Goal: Entertainment & Leisure: Consume media (video, audio)

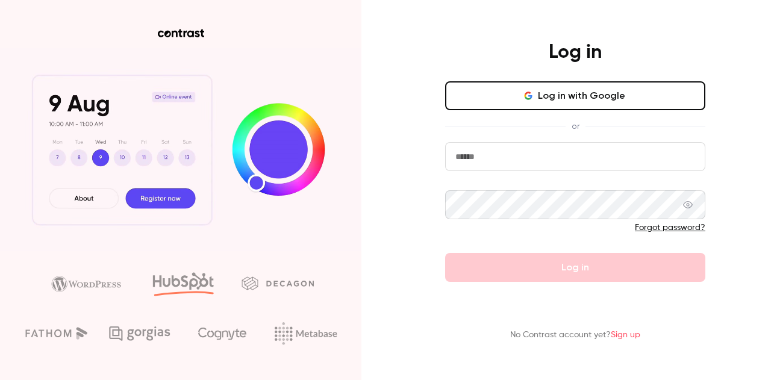
type input "**********"
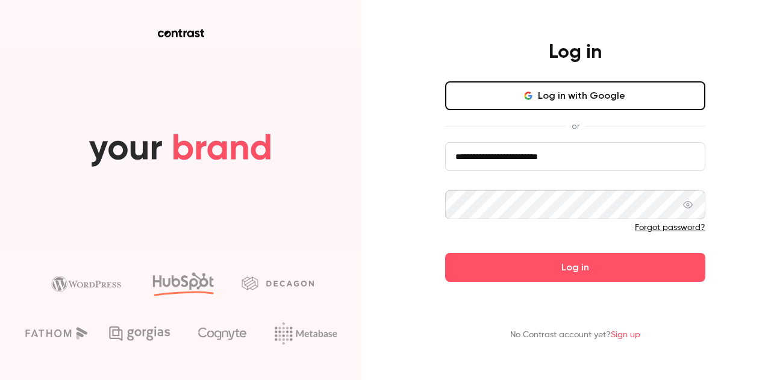
click at [554, 99] on button "Log in with Google" at bounding box center [575, 95] width 260 height 29
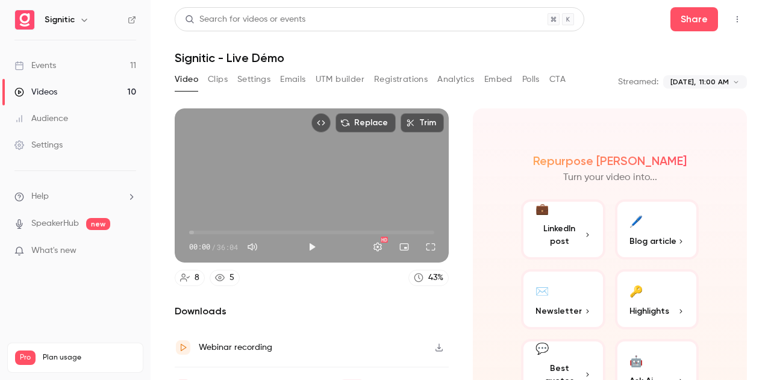
click at [383, 257] on div "00:00 00:00 / 36:04 HD" at bounding box center [312, 237] width 274 height 51
click at [307, 245] on button "Play" at bounding box center [312, 247] width 24 height 24
click at [428, 246] on button "Full screen" at bounding box center [431, 247] width 24 height 24
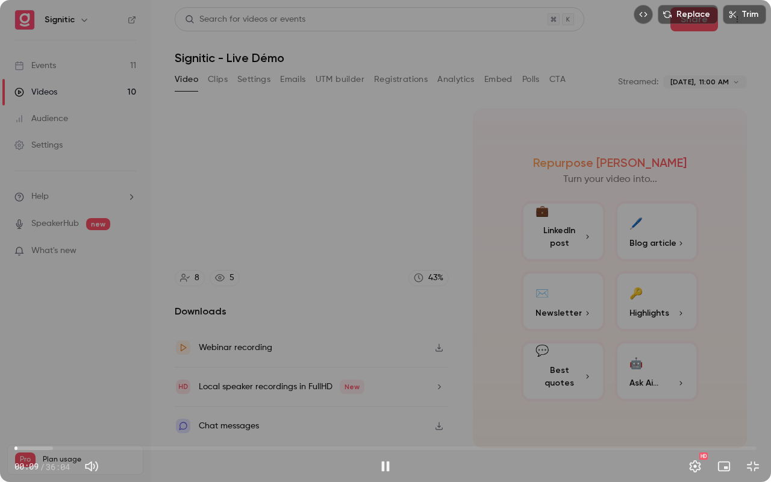
click at [30, 380] on span "00:09" at bounding box center [385, 448] width 742 height 19
click at [25, 380] on span "00:29" at bounding box center [25, 448] width 4 height 4
click at [380, 380] on button "Pause" at bounding box center [386, 466] width 24 height 24
type input "*****"
click at [374, 380] on button "Play" at bounding box center [386, 466] width 24 height 24
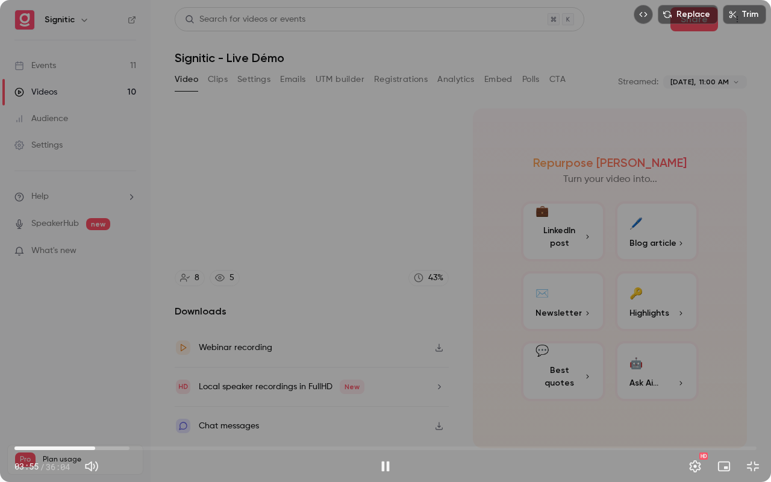
click at [83, 380] on span "03:55" at bounding box center [385, 448] width 742 height 19
click at [72, 380] on span "03:25" at bounding box center [385, 448] width 742 height 19
click at [424, 379] on div "Replace Trim 02:57 02:57 / 36:04 HD" at bounding box center [385, 241] width 771 height 482
click at [33, 380] on span "00:54" at bounding box center [385, 448] width 742 height 19
click at [28, 380] on span "00:40" at bounding box center [29, 448] width 4 height 4
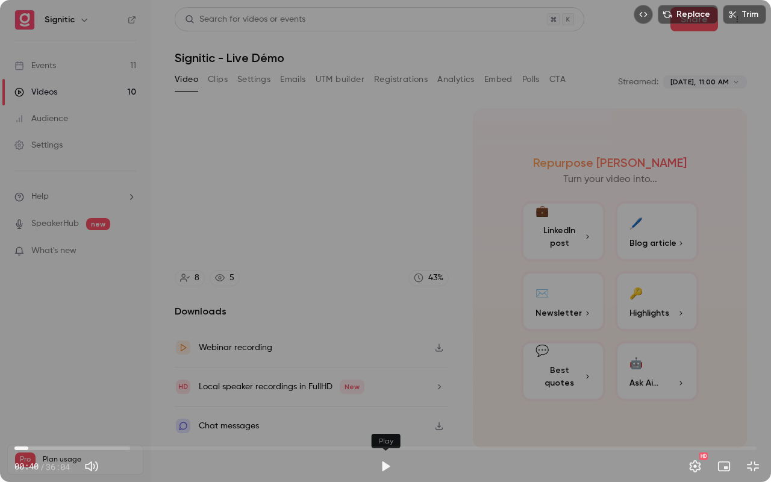
click at [379, 380] on button "Play" at bounding box center [386, 466] width 24 height 24
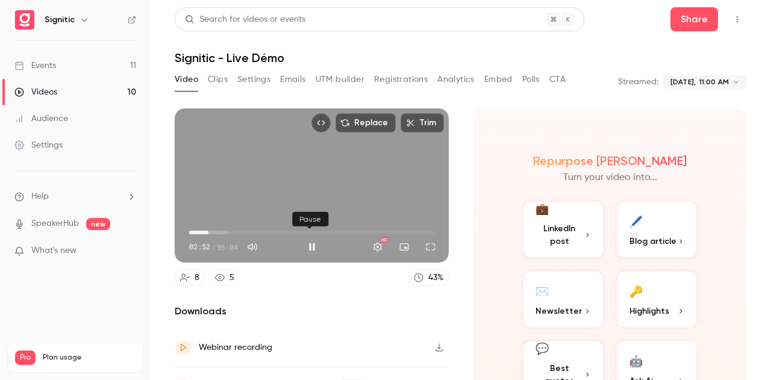
click at [309, 244] on button "Pause" at bounding box center [312, 247] width 24 height 24
click at [300, 235] on button "Play" at bounding box center [312, 247] width 24 height 24
click at [300, 235] on button "Pause" at bounding box center [312, 247] width 24 height 24
click at [300, 235] on button "Play" at bounding box center [312, 247] width 24 height 24
click at [300, 235] on button "Pause" at bounding box center [312, 247] width 24 height 24
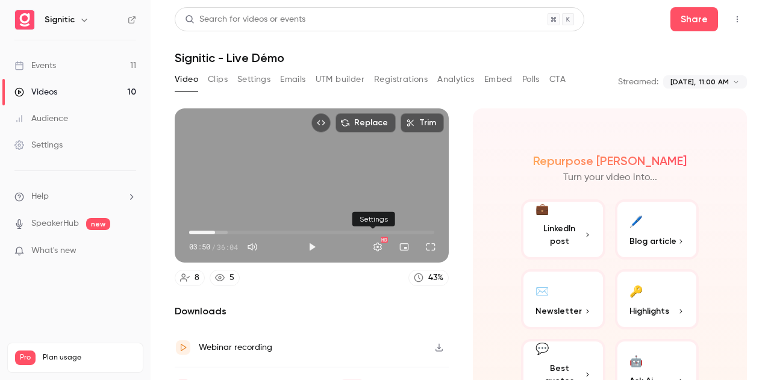
click at [300, 235] on button "Play" at bounding box center [312, 247] width 24 height 24
click at [300, 235] on button "Pause" at bounding box center [312, 247] width 24 height 24
click at [425, 247] on button "Full screen" at bounding box center [431, 247] width 24 height 24
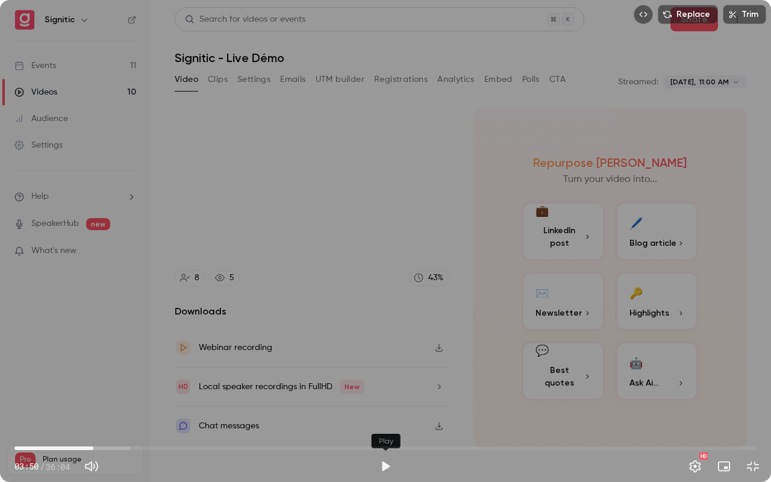
click at [377, 380] on button "Play" at bounding box center [386, 466] width 24 height 24
click at [83, 380] on span "03:52" at bounding box center [385, 448] width 742 height 19
click at [83, 380] on span "03:25" at bounding box center [85, 448] width 4 height 4
click at [466, 269] on div "Replace Trim 04:01 04:01 / 36:04 HD" at bounding box center [385, 241] width 771 height 482
click at [382, 380] on button "Play" at bounding box center [386, 466] width 24 height 24
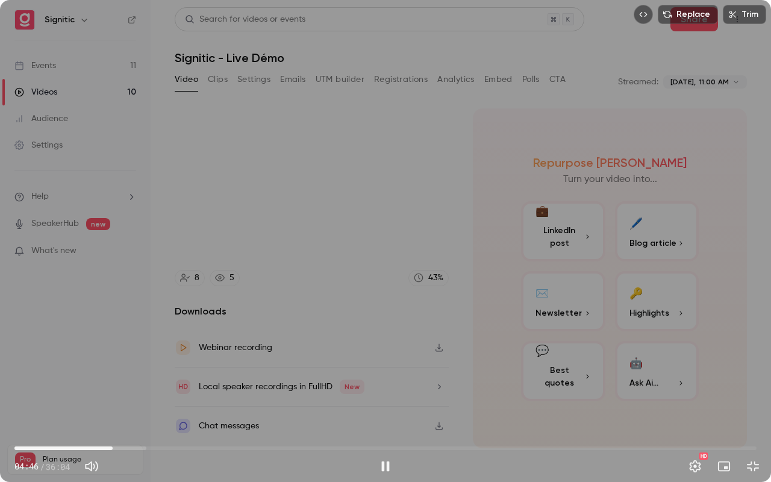
click at [113, 380] on span "04:46" at bounding box center [113, 448] width 4 height 4
click at [115, 380] on span "04:47" at bounding box center [113, 448] width 4 height 4
click at [122, 380] on span "05:12" at bounding box center [122, 448] width 4 height 4
click at [120, 380] on span "05:07" at bounding box center [120, 448] width 4 height 4
click at [753, 380] on button "Exit full screen" at bounding box center [753, 466] width 24 height 24
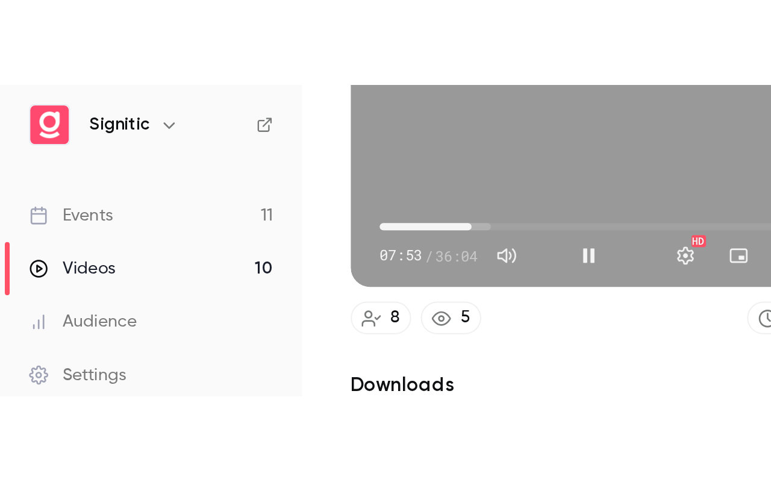
scroll to position [61, 0]
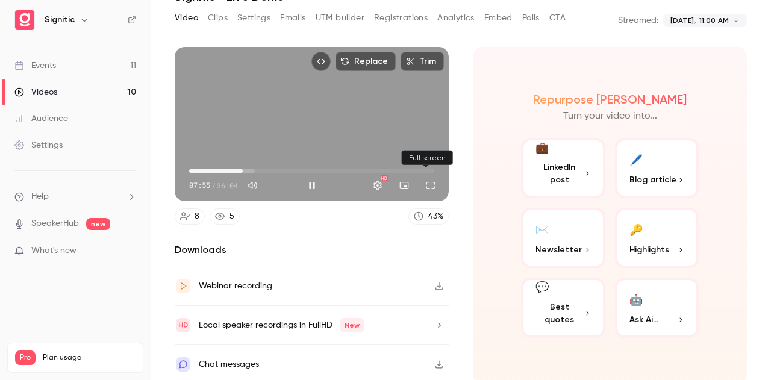
click at [427, 185] on button "Full screen" at bounding box center [431, 186] width 24 height 24
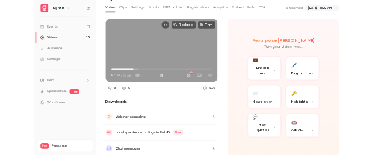
scroll to position [0, 0]
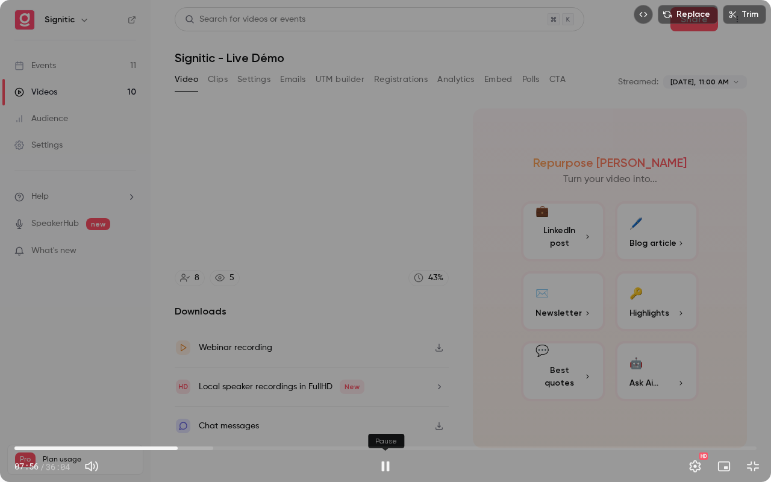
type input "*****"
click at [741, 380] on button "Exit full screen" at bounding box center [753, 466] width 24 height 24
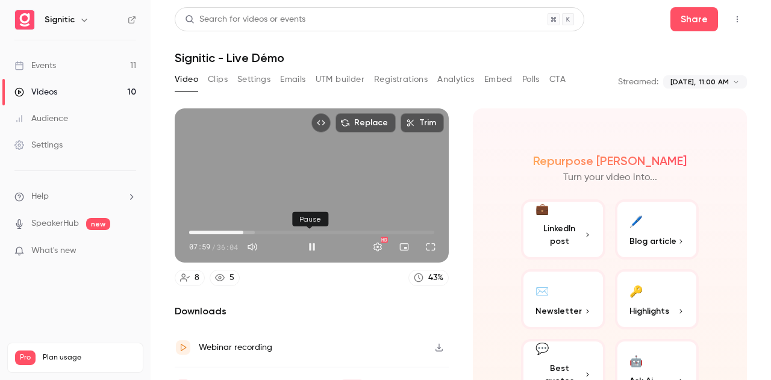
click at [312, 245] on button "Pause" at bounding box center [312, 247] width 24 height 24
click at [309, 244] on button "Play" at bounding box center [312, 247] width 24 height 24
click at [427, 245] on button "Full screen" at bounding box center [431, 247] width 24 height 24
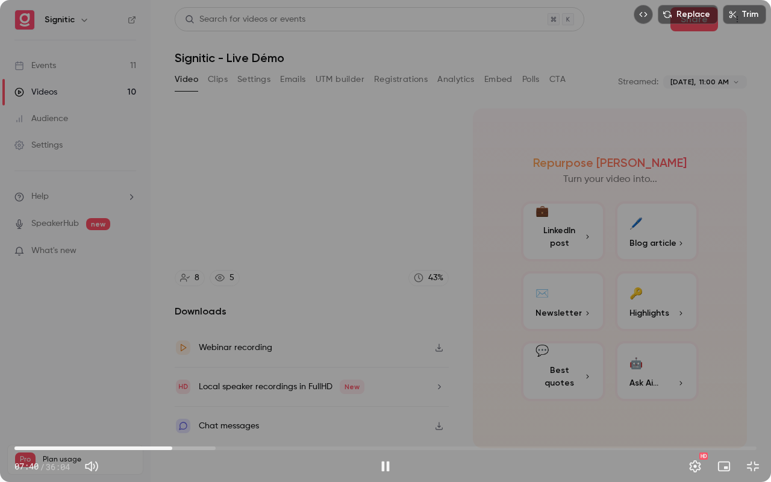
click at [172, 380] on span "07:40" at bounding box center [385, 448] width 742 height 19
click at [174, 380] on span "07:48" at bounding box center [176, 448] width 4 height 4
click at [168, 380] on span "07:32" at bounding box center [170, 448] width 4 height 4
click at [166, 380] on span "07:22" at bounding box center [166, 448] width 4 height 4
click at [164, 380] on span "07:23" at bounding box center [166, 448] width 4 height 4
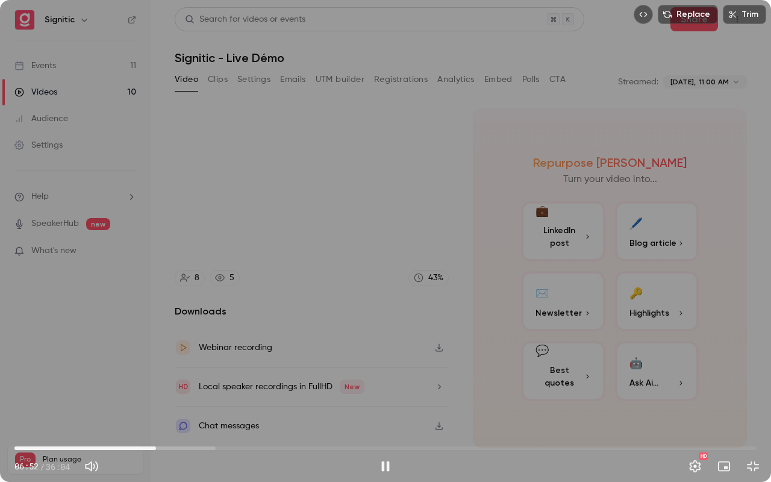
click at [156, 380] on span "06:52" at bounding box center [156, 448] width 4 height 4
click at [155, 380] on span "06:54" at bounding box center [157, 448] width 4 height 4
click at [149, 380] on span "06:33" at bounding box center [150, 448] width 4 height 4
click at [143, 380] on span "06:14" at bounding box center [143, 448] width 4 height 4
click at [144, 380] on span "06:17" at bounding box center [144, 448] width 4 height 4
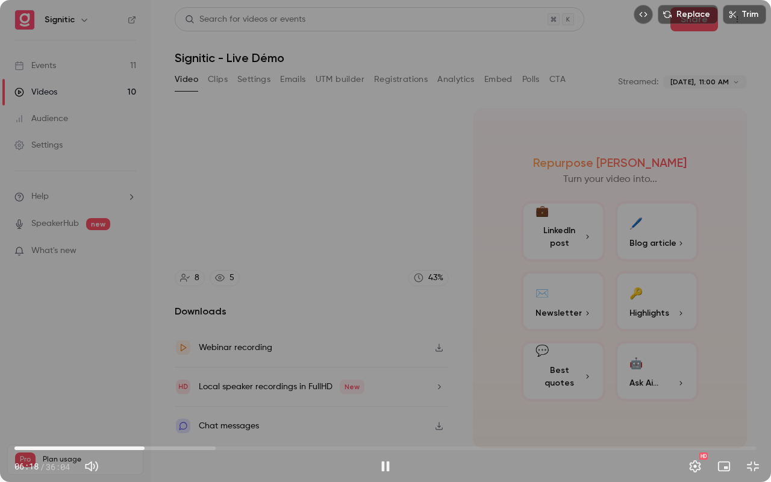
click at [143, 380] on span "06:18" at bounding box center [145, 448] width 4 height 4
click at [134, 380] on span "05:47" at bounding box center [385, 448] width 742 height 19
click at [278, 236] on div "Replace Trim 05:55 05:55 / 36:04 HD" at bounding box center [385, 241] width 771 height 482
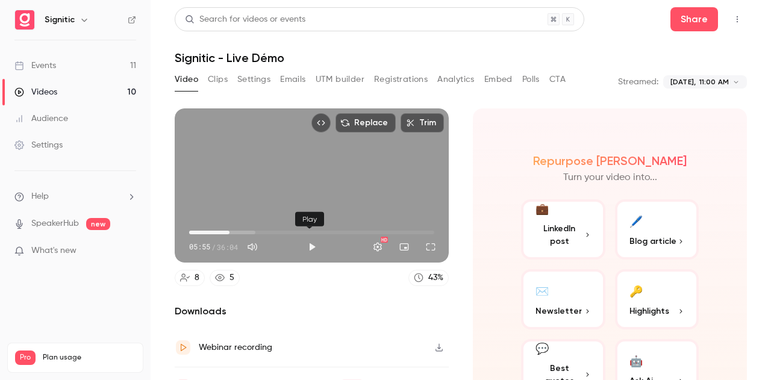
click at [313, 244] on button "Play" at bounding box center [312, 247] width 24 height 24
click at [425, 242] on button "Full screen" at bounding box center [431, 247] width 24 height 24
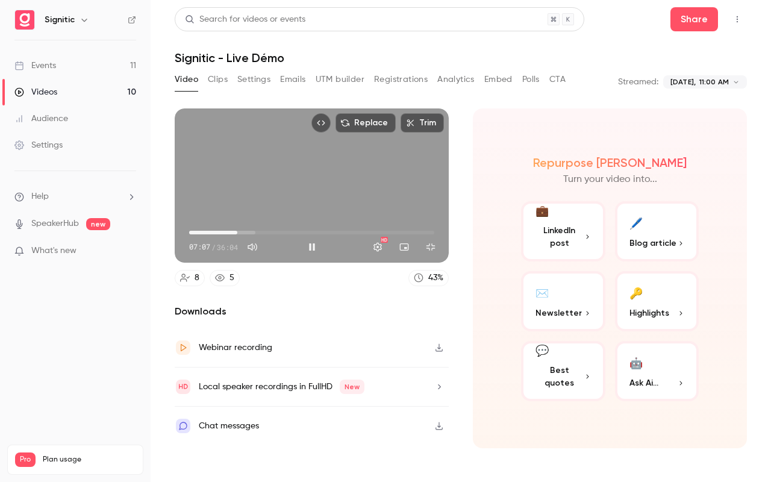
click at [419, 235] on button "Exit full screen" at bounding box center [431, 247] width 24 height 24
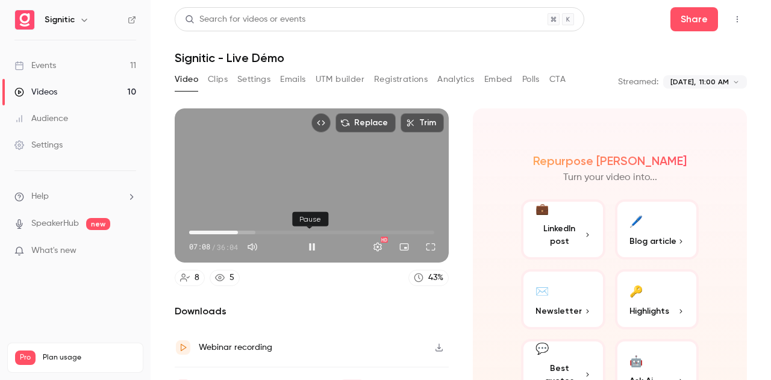
click at [313, 242] on button "Pause" at bounding box center [312, 247] width 24 height 24
click at [311, 244] on button "Play" at bounding box center [312, 247] width 24 height 24
click at [424, 243] on button "Full screen" at bounding box center [431, 247] width 24 height 24
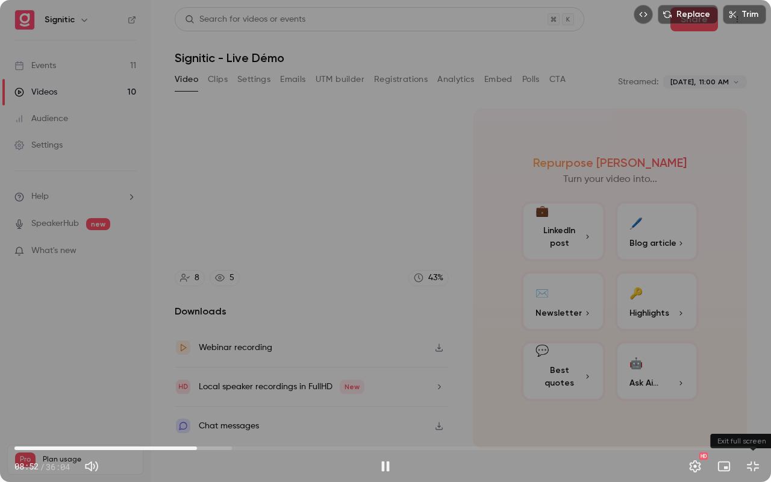
click at [752, 380] on button "Exit full screen" at bounding box center [753, 466] width 24 height 24
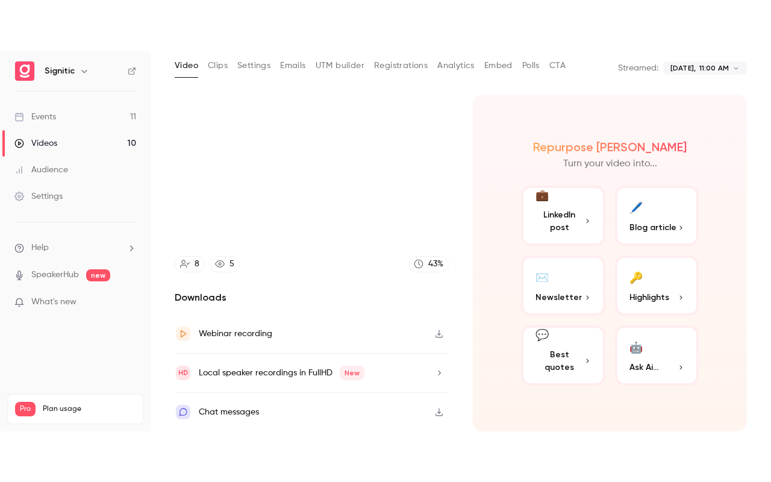
scroll to position [61, 0]
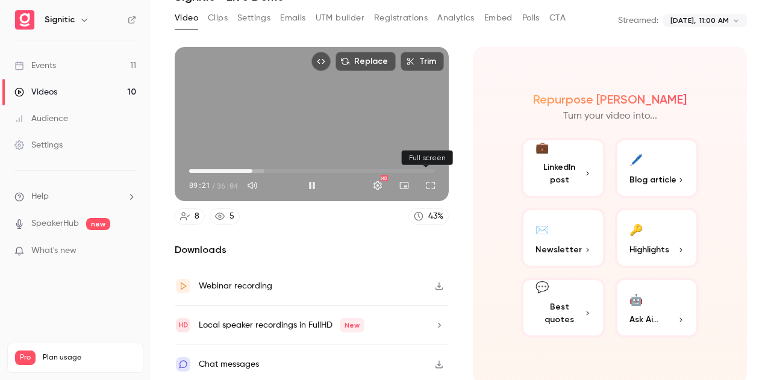
click at [427, 182] on button "Full screen" at bounding box center [431, 186] width 24 height 24
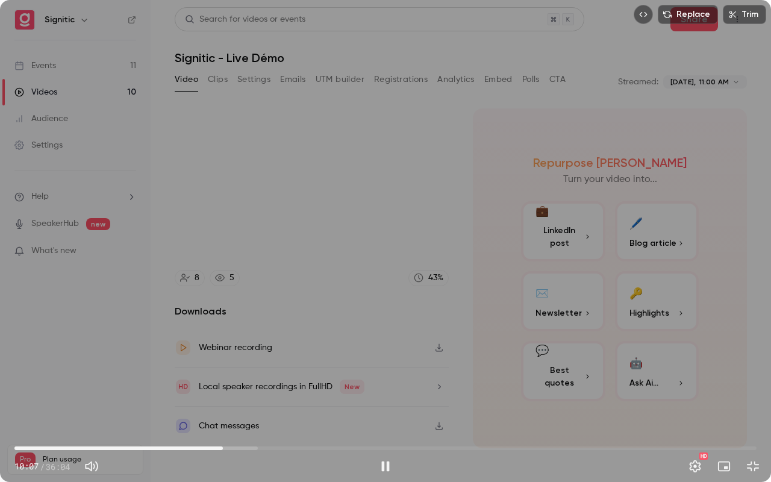
click at [396, 260] on div "Replace Trim 10:07 10:07 / 36:04 HD" at bounding box center [385, 241] width 771 height 482
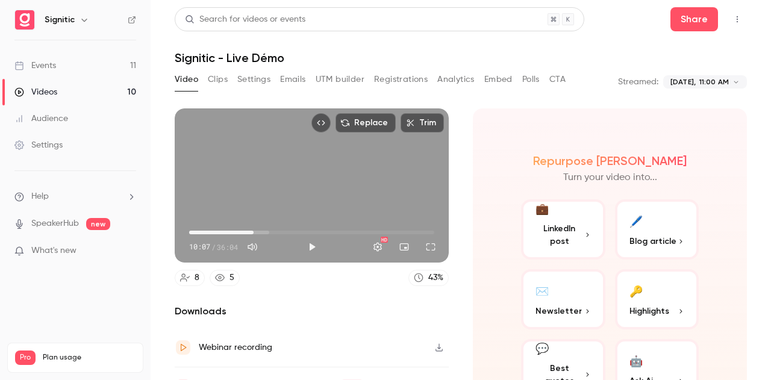
click at [252, 231] on span "09:29" at bounding box center [254, 233] width 4 height 4
click at [312, 243] on button "Play" at bounding box center [312, 247] width 24 height 24
click at [252, 231] on span "09:30" at bounding box center [254, 233] width 4 height 4
click at [309, 242] on button "Pause" at bounding box center [312, 247] width 24 height 24
click at [315, 243] on button "Play" at bounding box center [312, 247] width 24 height 24
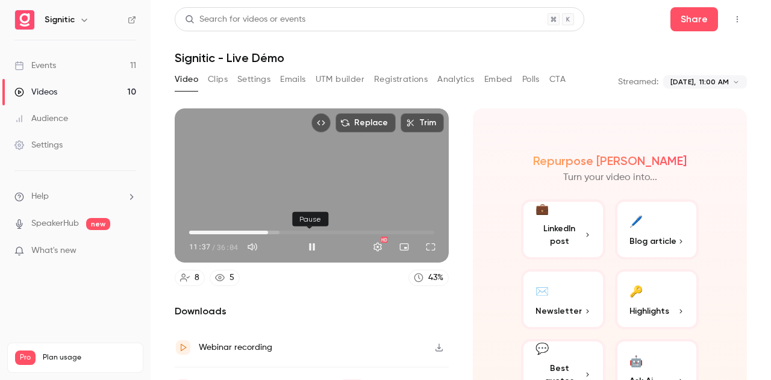
click at [310, 239] on button "Pause" at bounding box center [312, 247] width 24 height 24
click at [263, 231] on span "11:01" at bounding box center [264, 233] width 4 height 4
click at [310, 242] on button "Play" at bounding box center [312, 247] width 24 height 24
click at [422, 244] on button "Full screen" at bounding box center [431, 247] width 24 height 24
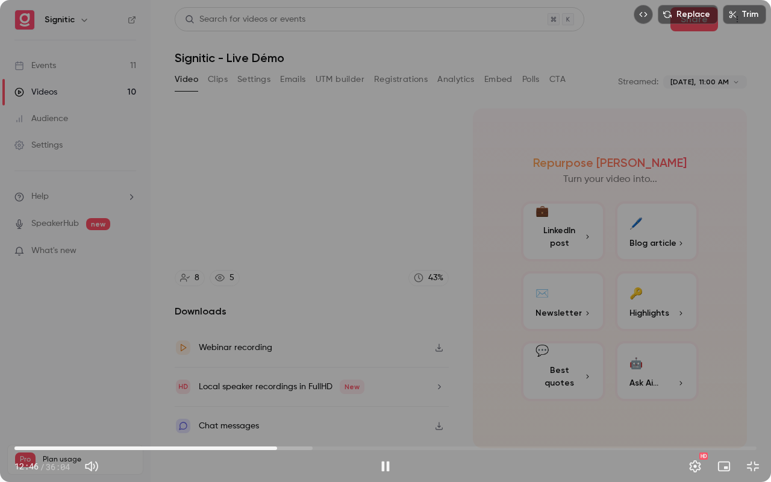
click at [275, 380] on span "12:46" at bounding box center [277, 448] width 4 height 4
click at [266, 380] on span "12:37" at bounding box center [385, 448] width 742 height 19
click at [387, 380] on button "Pause" at bounding box center [386, 466] width 24 height 24
click at [758, 380] on button "Exit full screen" at bounding box center [753, 466] width 24 height 24
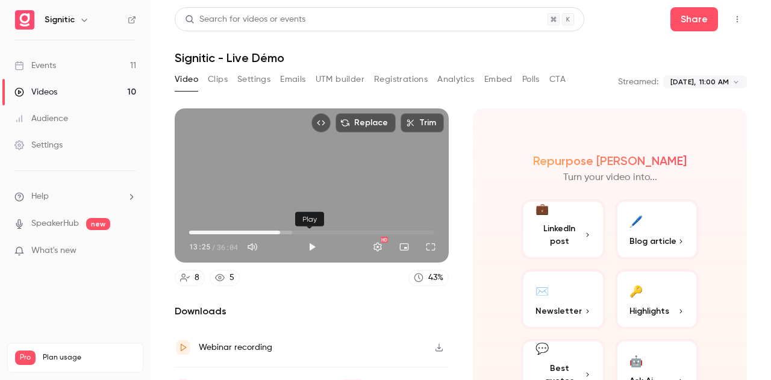
click at [307, 244] on button "Play" at bounding box center [312, 247] width 24 height 24
click at [430, 243] on button "Full screen" at bounding box center [431, 247] width 24 height 24
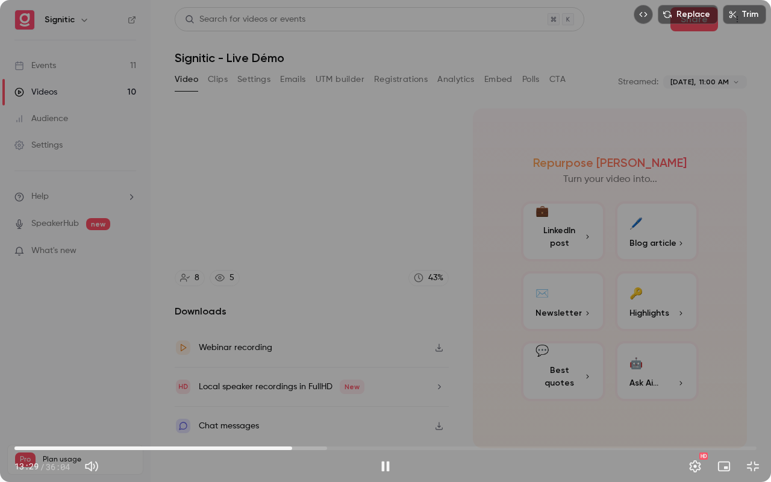
click at [290, 380] on span "13:29" at bounding box center [292, 448] width 4 height 4
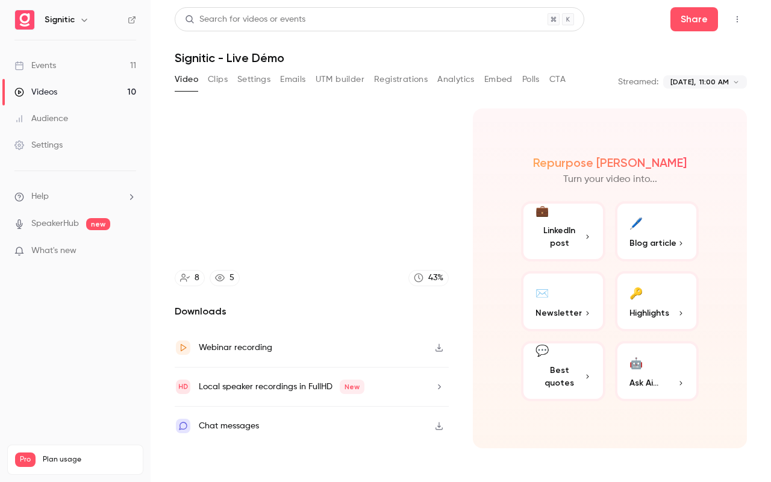
click at [288, 380] on video at bounding box center [385, 241] width 771 height 482
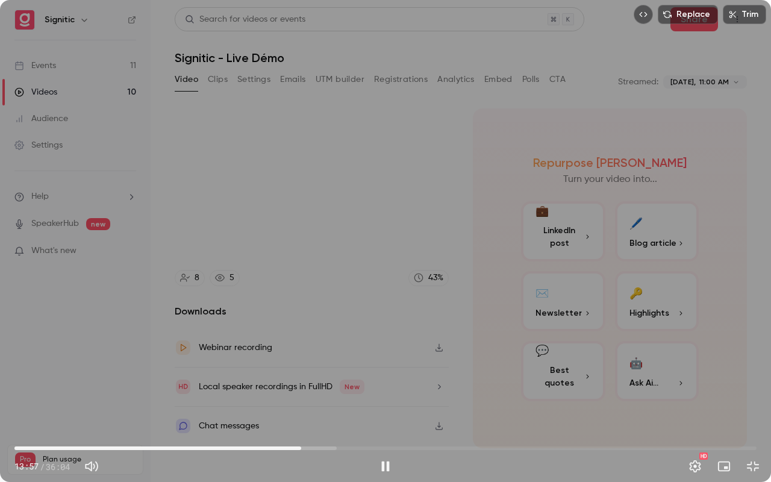
click at [303, 380] on span "13:57" at bounding box center [301, 448] width 4 height 4
click at [315, 380] on span "14:35" at bounding box center [385, 448] width 742 height 19
click at [318, 380] on span "14:39" at bounding box center [317, 448] width 4 height 4
click at [319, 380] on span "14:53" at bounding box center [321, 448] width 4 height 4
click at [316, 380] on span "14:38" at bounding box center [316, 448] width 4 height 4
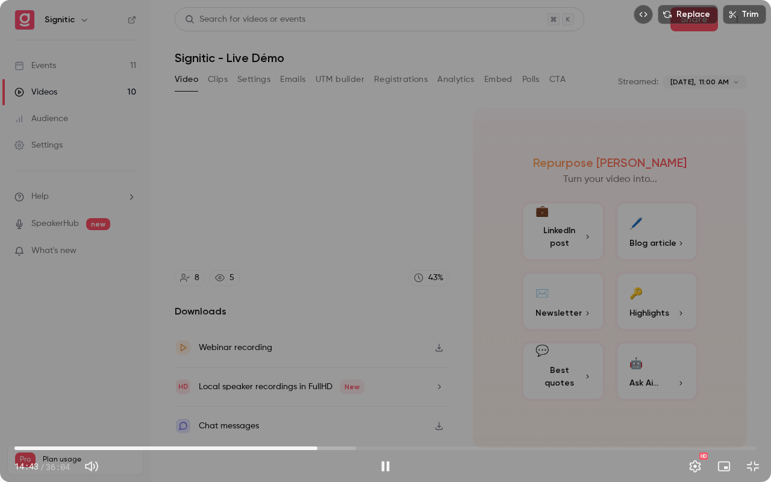
click at [318, 380] on span "14:43" at bounding box center [318, 448] width 4 height 4
click at [325, 380] on span "15:04" at bounding box center [325, 448] width 4 height 4
click at [327, 380] on span "15:05" at bounding box center [326, 448] width 4 height 4
click at [332, 380] on span "15:20" at bounding box center [330, 448] width 4 height 4
click at [335, 380] on span "15:34" at bounding box center [335, 448] width 4 height 4
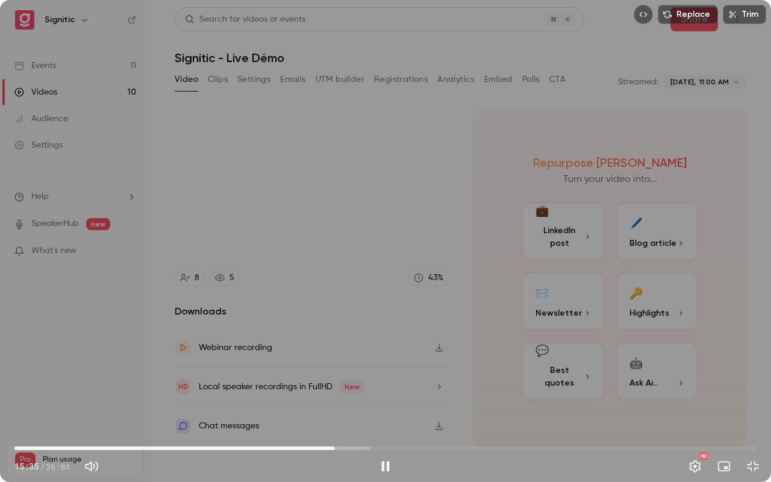
click at [337, 380] on span "15:35" at bounding box center [335, 448] width 4 height 4
click at [342, 380] on span "15:51" at bounding box center [341, 448] width 4 height 4
click at [346, 380] on span "16:00" at bounding box center [344, 448] width 4 height 4
click at [356, 380] on span "16:14" at bounding box center [385, 448] width 742 height 19
click at [360, 380] on span "16:48" at bounding box center [361, 448] width 4 height 4
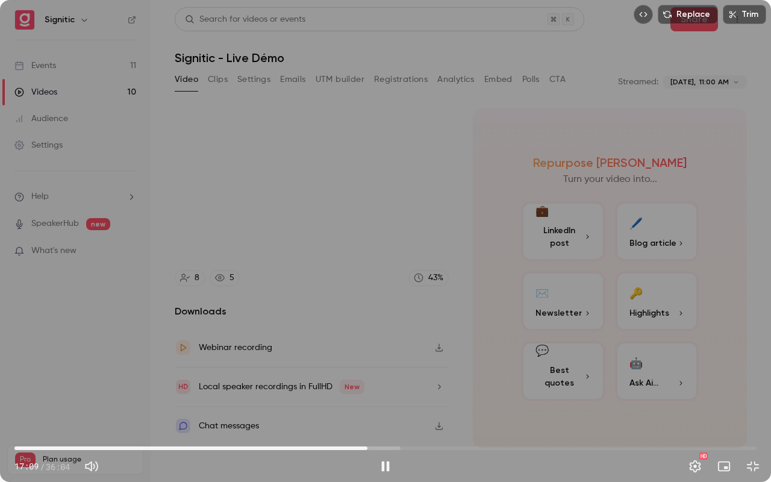
click at [368, 380] on span "17:09" at bounding box center [368, 448] width 4 height 4
click at [372, 380] on span "17:15" at bounding box center [370, 448] width 4 height 4
click at [376, 380] on span "17:29" at bounding box center [374, 448] width 4 height 4
click at [386, 380] on span "18:04" at bounding box center [386, 448] width 4 height 4
click at [389, 380] on span "18:05" at bounding box center [387, 448] width 4 height 4
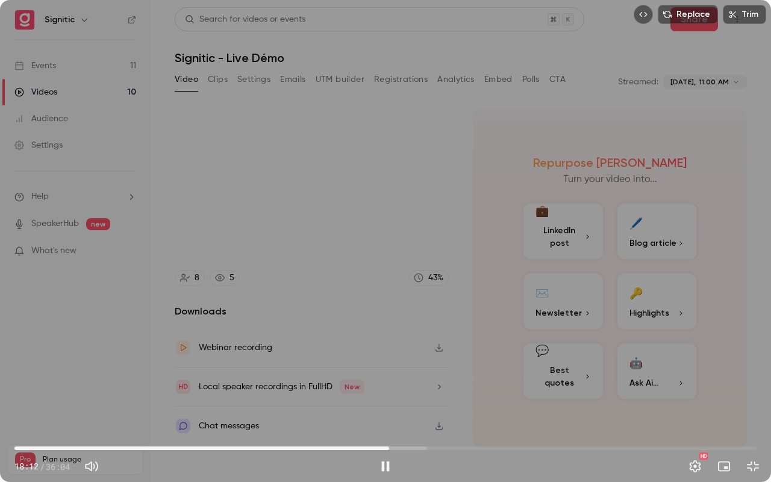
click at [389, 380] on span "18:12" at bounding box center [389, 448] width 4 height 4
drag, startPoint x: 389, startPoint y: 447, endPoint x: 383, endPoint y: 448, distance: 6.1
click at [383, 380] on span "17:55" at bounding box center [383, 448] width 4 height 4
click at [386, 380] on span "18:02" at bounding box center [386, 448] width 4 height 4
click at [387, 380] on span "18:05" at bounding box center [387, 448] width 4 height 4
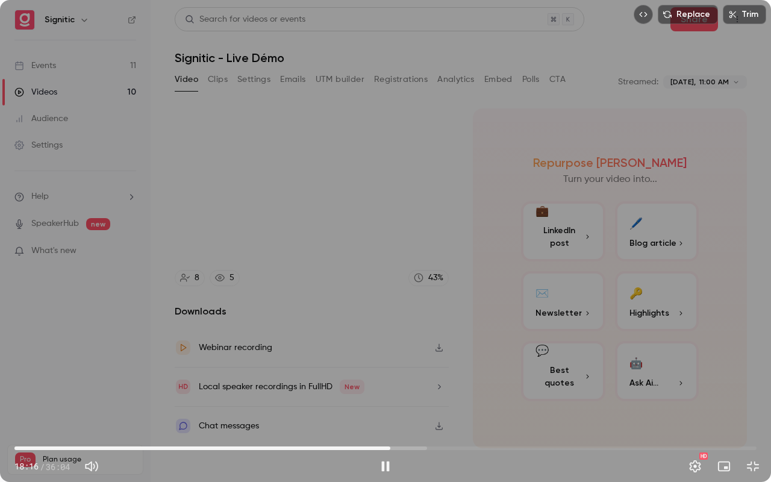
click at [390, 380] on span "18:16" at bounding box center [391, 448] width 4 height 4
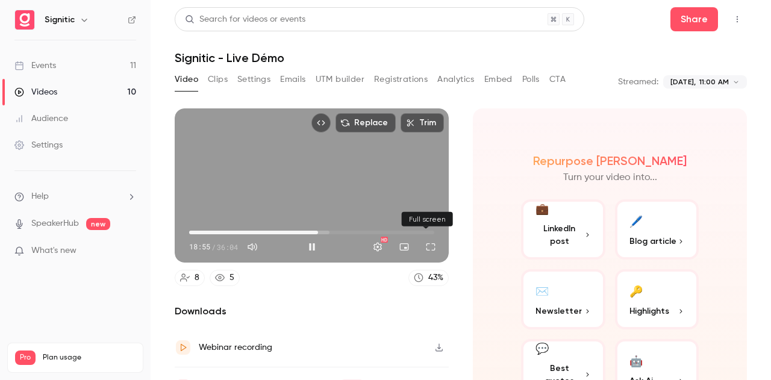
click at [422, 240] on button "Full screen" at bounding box center [431, 247] width 24 height 24
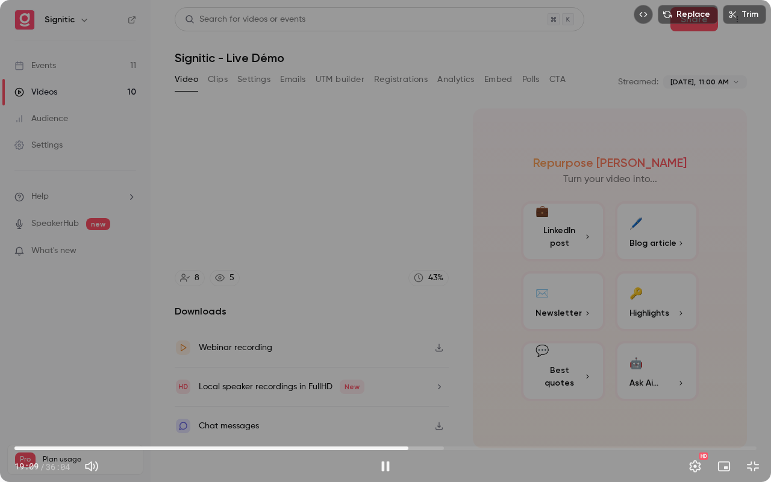
click at [408, 380] on span "19:09" at bounding box center [409, 448] width 4 height 4
click at [416, 380] on span "19:30" at bounding box center [385, 448] width 742 height 19
click at [422, 380] on span "19:49" at bounding box center [423, 448] width 4 height 4
click at [428, 380] on span "20:05" at bounding box center [428, 448] width 4 height 4
click at [433, 380] on span "20:19" at bounding box center [433, 448] width 4 height 4
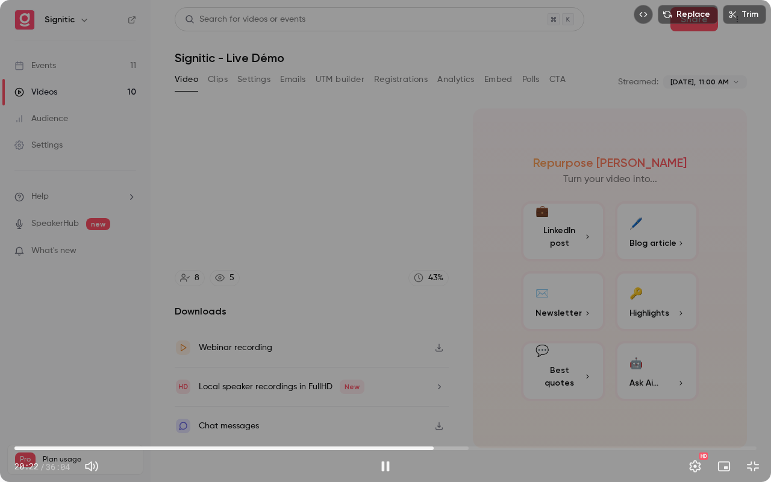
click at [436, 380] on span "20:22" at bounding box center [434, 448] width 4 height 4
click at [443, 380] on span "20:51" at bounding box center [444, 448] width 4 height 4
click at [431, 380] on span "21:07" at bounding box center [385, 448] width 742 height 19
click at [431, 380] on span "20:16" at bounding box center [432, 448] width 4 height 4
click at [423, 380] on span "20:16" at bounding box center [385, 448] width 742 height 19
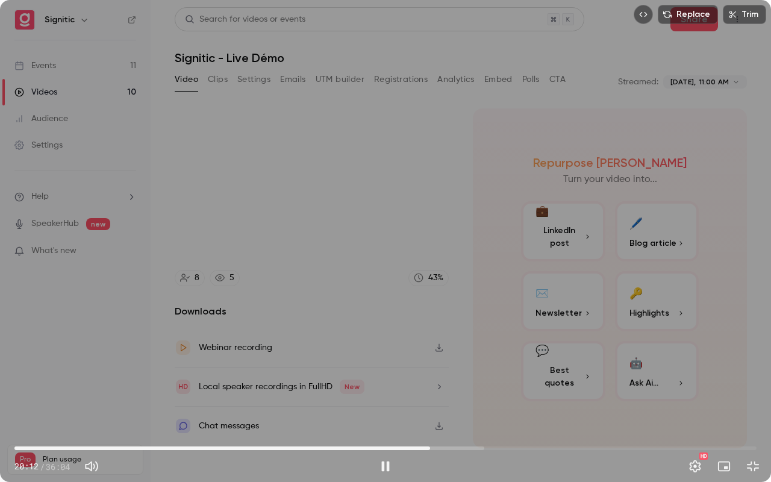
click at [430, 380] on span "20:12" at bounding box center [385, 448] width 742 height 19
drag, startPoint x: 430, startPoint y: 446, endPoint x: 441, endPoint y: 447, distance: 10.9
click at [441, 380] on span "20:45" at bounding box center [442, 448] width 4 height 4
click at [443, 380] on span "20:44" at bounding box center [441, 448] width 4 height 4
drag, startPoint x: 478, startPoint y: 430, endPoint x: 507, endPoint y: 459, distance: 40.9
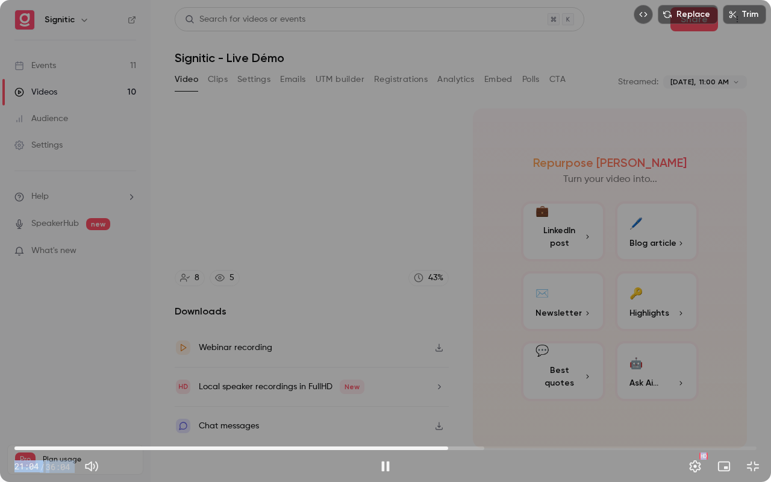
click at [507, 380] on div "Replace Trim 21:04 21:04 / 36:04 HD" at bounding box center [385, 241] width 771 height 482
click at [366, 321] on div "Replace Trim 21:05 21:05 / 36:04 HD" at bounding box center [385, 241] width 771 height 482
click at [481, 380] on span "22:42" at bounding box center [482, 448] width 4 height 4
click at [488, 380] on span "22:55" at bounding box center [486, 448] width 4 height 4
click at [492, 380] on span "23:13" at bounding box center [492, 448] width 4 height 4
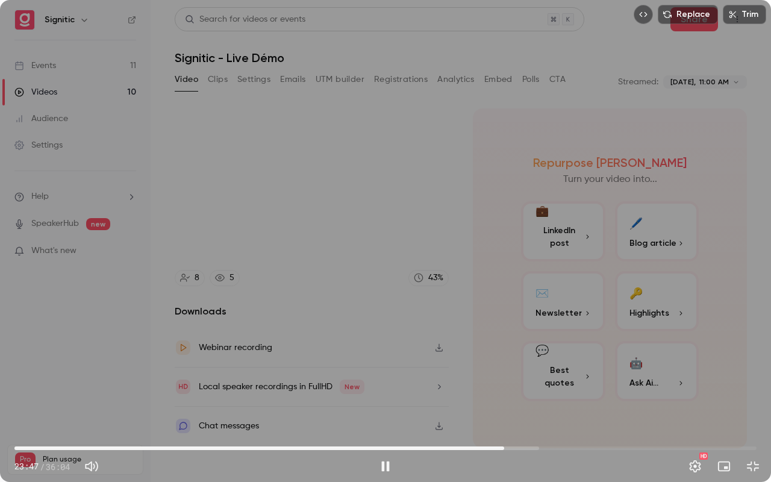
click at [506, 380] on span "23:47" at bounding box center [505, 448] width 4 height 4
click at [510, 380] on span "24:04" at bounding box center [510, 448] width 4 height 4
click at [515, 380] on span "24:14" at bounding box center [514, 448] width 4 height 4
click at [518, 380] on span "24:22" at bounding box center [516, 448] width 4 height 4
click at [521, 380] on span "24:33" at bounding box center [520, 448] width 4 height 4
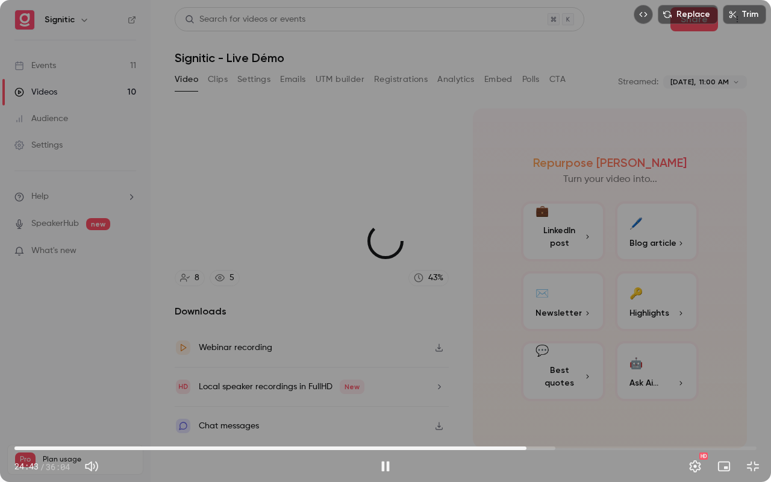
click at [527, 380] on span "24:53" at bounding box center [527, 448] width 4 height 4
click at [536, 380] on span "25:14" at bounding box center [534, 448] width 4 height 4
click at [540, 380] on span "25:28" at bounding box center [539, 448] width 4 height 4
click at [543, 380] on span "25:36" at bounding box center [541, 448] width 4 height 4
click at [547, 380] on span "25:46" at bounding box center [545, 448] width 4 height 4
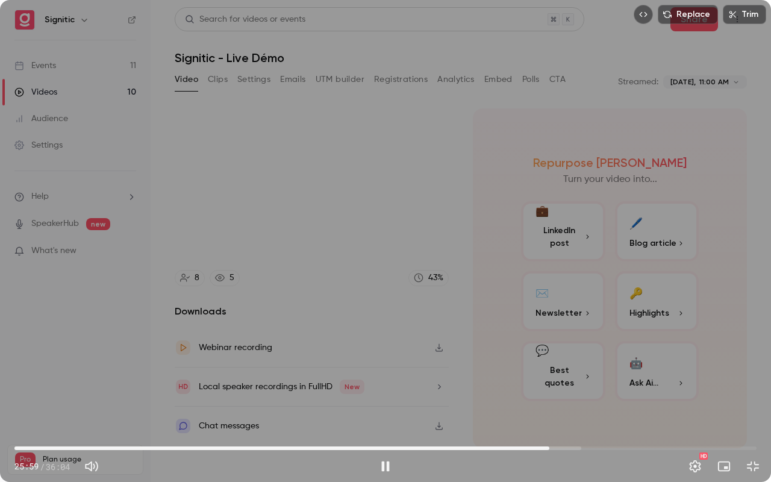
click at [551, 380] on span "25:59" at bounding box center [550, 448] width 4 height 4
click at [554, 380] on span "26:08" at bounding box center [552, 448] width 4 height 4
click at [557, 380] on span "26:26" at bounding box center [559, 448] width 4 height 4
click at [556, 380] on span "26:18" at bounding box center [556, 448] width 4 height 4
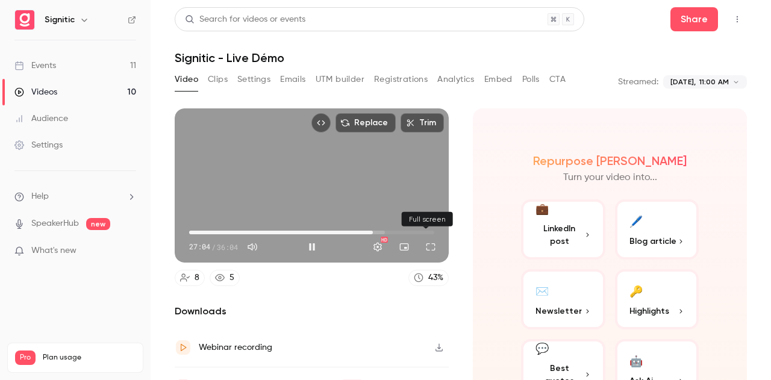
click at [422, 245] on button "Full screen" at bounding box center [431, 247] width 24 height 24
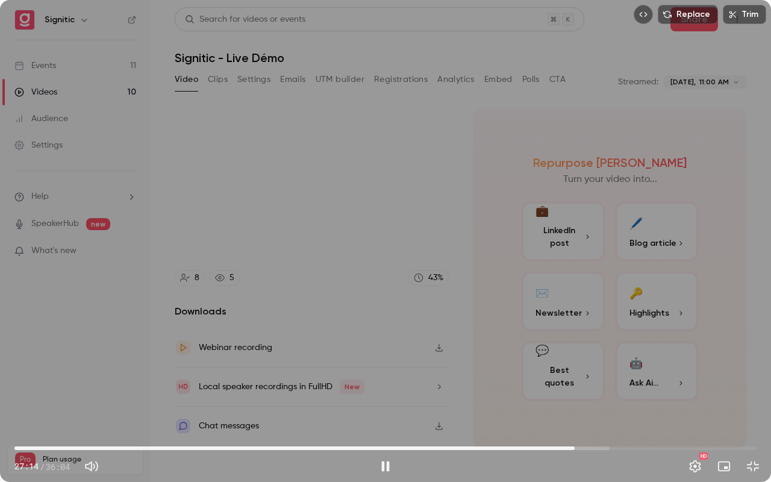
click at [577, 380] on span "27:14" at bounding box center [575, 448] width 4 height 4
click at [581, 380] on span "27:25" at bounding box center [579, 448] width 4 height 4
click at [585, 380] on span "27:39" at bounding box center [583, 448] width 4 height 4
click at [590, 380] on span "27:53" at bounding box center [588, 448] width 4 height 4
click at [594, 380] on span "28:05" at bounding box center [592, 448] width 4 height 4
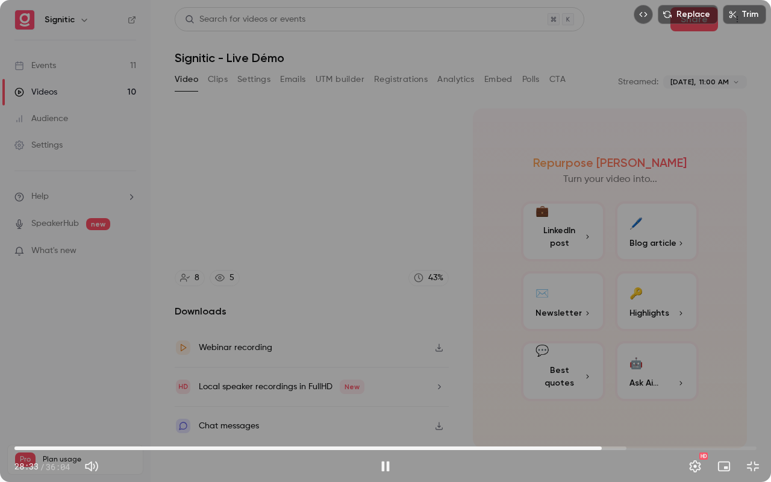
click at [602, 380] on span "28:33" at bounding box center [385, 448] width 742 height 19
click at [607, 380] on span "28:44" at bounding box center [606, 448] width 4 height 4
click at [610, 380] on span "28:50" at bounding box center [608, 448] width 4 height 4
click at [612, 380] on span "28:57" at bounding box center [611, 448] width 4 height 4
click at [621, 380] on span "29:27" at bounding box center [385, 448] width 742 height 19
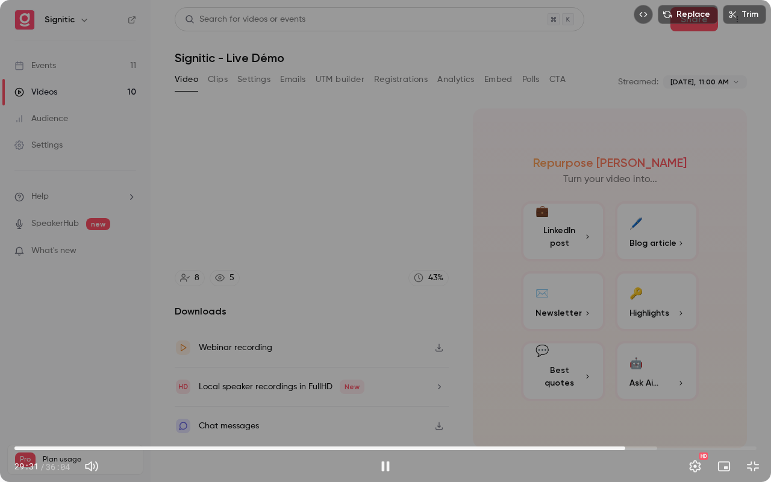
click at [625, 380] on span "29:41" at bounding box center [626, 448] width 4 height 4
click at [627, 380] on span "29:42" at bounding box center [626, 448] width 4 height 4
click at [631, 380] on span "29:54" at bounding box center [630, 448] width 4 height 4
click at [634, 380] on span "30:03" at bounding box center [633, 448] width 4 height 4
click at [648, 380] on span "30:16" at bounding box center [385, 448] width 742 height 19
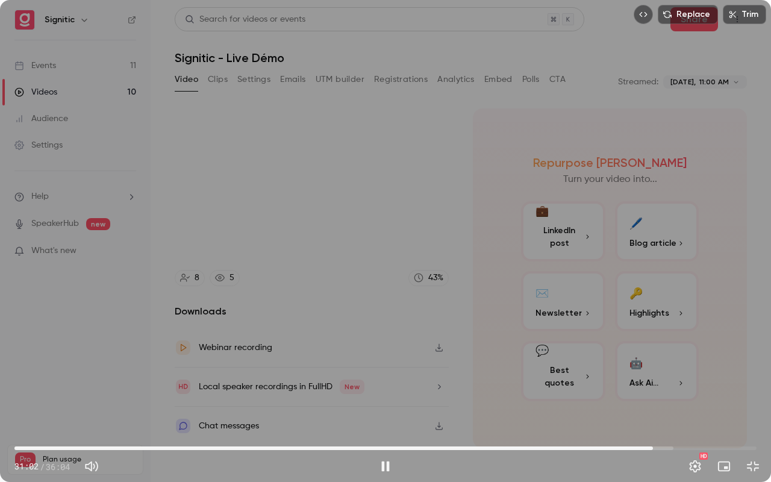
click at [653, 380] on span "31:02" at bounding box center [653, 448] width 4 height 4
click at [656, 380] on span "31:09" at bounding box center [656, 448] width 4 height 4
click at [662, 380] on span "31:11" at bounding box center [385, 448] width 742 height 19
click at [668, 380] on span "31:44" at bounding box center [668, 448] width 4 height 4
click at [669, 380] on span "31:45" at bounding box center [668, 448] width 4 height 4
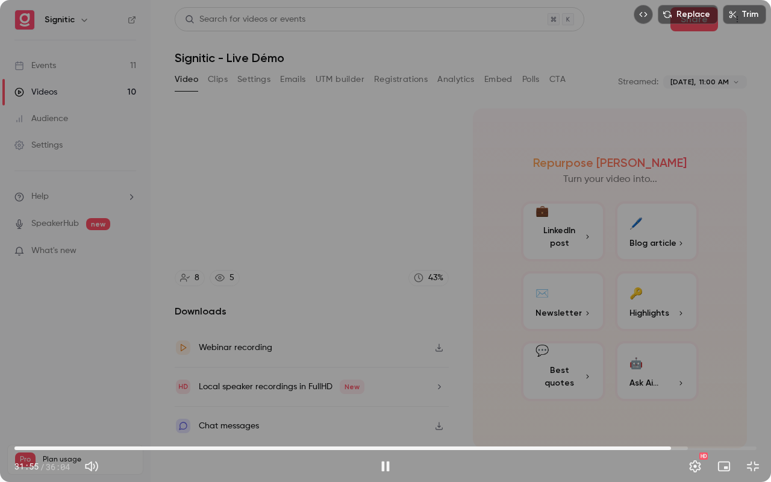
click at [673, 380] on span "31:55" at bounding box center [671, 448] width 4 height 4
click at [682, 380] on span "32:26" at bounding box center [682, 448] width 4 height 4
click at [689, 380] on span "32:40" at bounding box center [687, 448] width 4 height 4
click at [694, 380] on span "32:57" at bounding box center [693, 448] width 4 height 4
click at [704, 380] on span "33:13" at bounding box center [385, 448] width 742 height 19
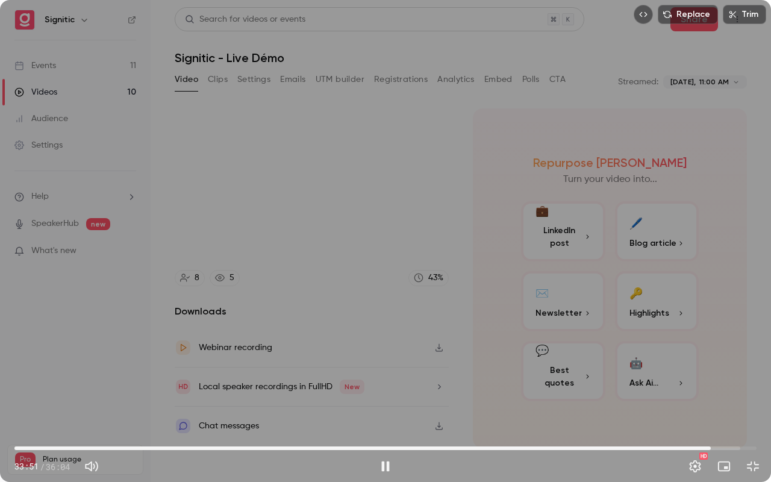
click at [711, 380] on span "33:51" at bounding box center [385, 448] width 742 height 19
click at [716, 380] on span "34:00" at bounding box center [714, 448] width 4 height 4
click at [727, 380] on span "34:36" at bounding box center [385, 448] width 742 height 19
click at [735, 380] on span "34:42" at bounding box center [385, 448] width 742 height 19
click at [741, 380] on span "35:18" at bounding box center [741, 448] width 4 height 4
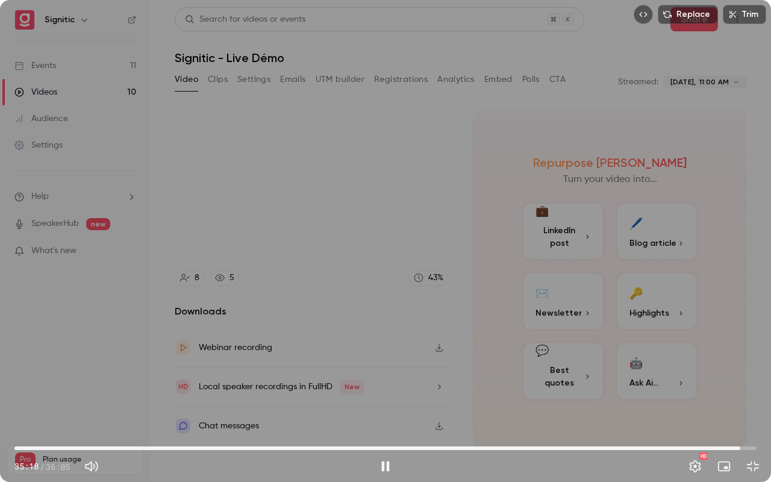
click at [742, 380] on span "35:18" at bounding box center [741, 448] width 4 height 4
click at [752, 380] on span "35:33" at bounding box center [385, 448] width 742 height 19
click at [754, 380] on span "35:53" at bounding box center [753, 448] width 4 height 4
click at [384, 380] on button "Play" at bounding box center [386, 466] width 24 height 24
click at [747, 380] on span "35:36" at bounding box center [385, 448] width 742 height 19
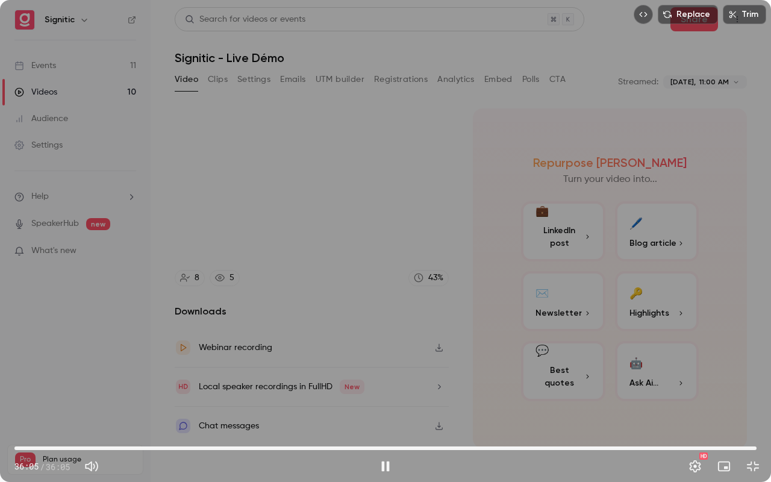
type input "******"
click at [754, 380] on button "Exit full screen" at bounding box center [753, 466] width 24 height 24
